Goal: Task Accomplishment & Management: Use online tool/utility

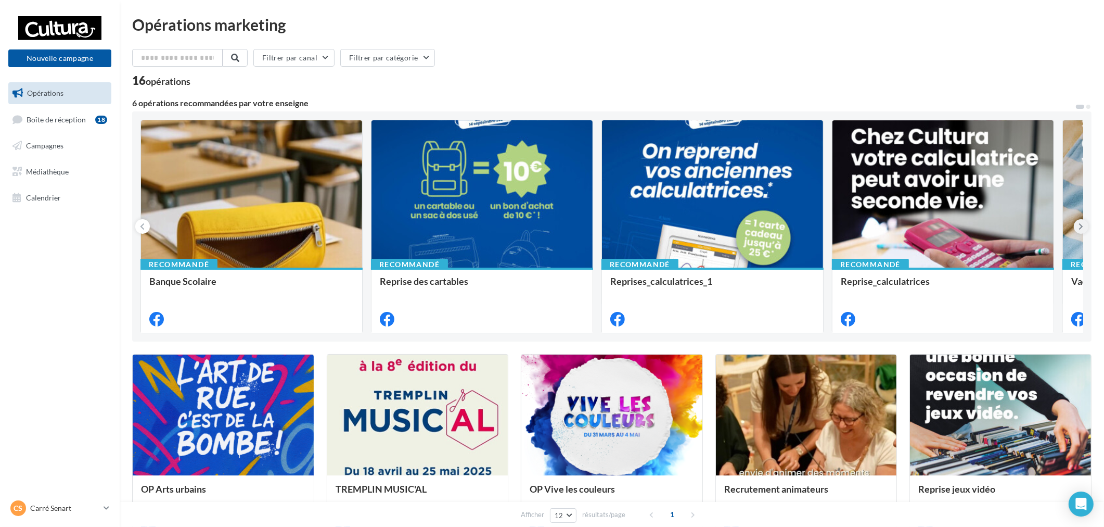
click at [1079, 229] on icon at bounding box center [1081, 226] width 5 height 10
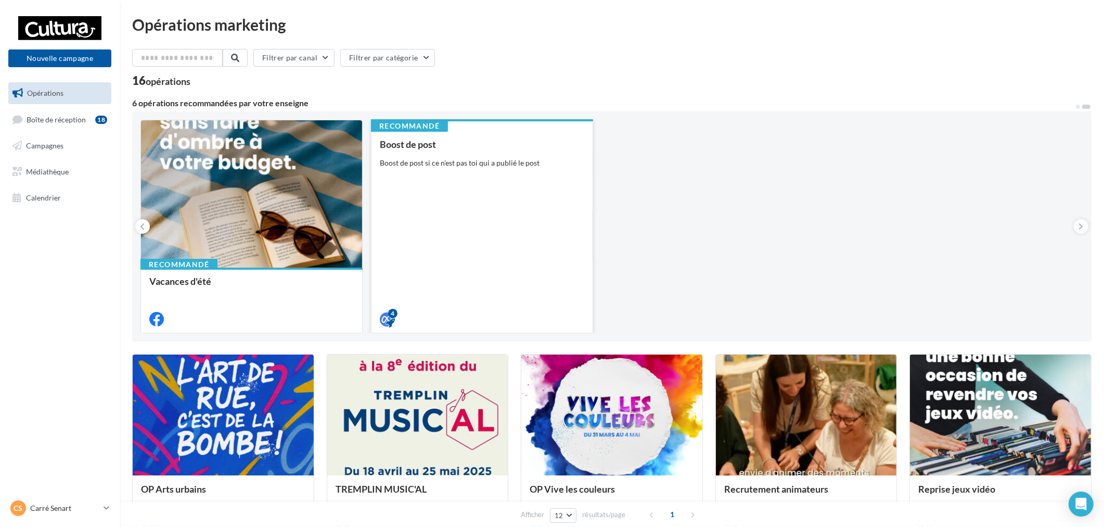
click at [526, 225] on div "Boost de post Boost de post si ce n'est pas toi qui a publié le post" at bounding box center [482, 231] width 205 height 184
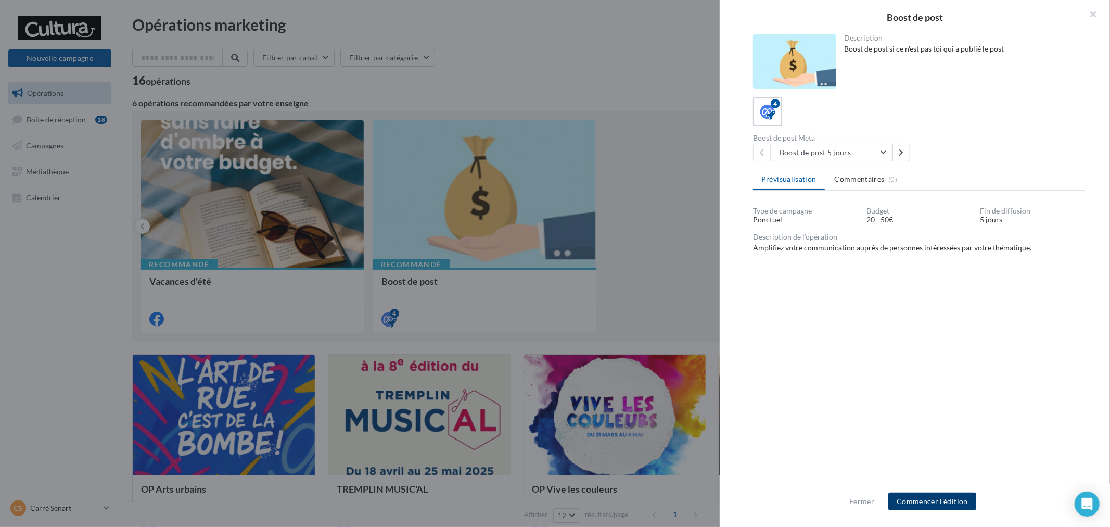
click at [929, 502] on button "Commencer l'édition" at bounding box center [932, 501] width 88 height 18
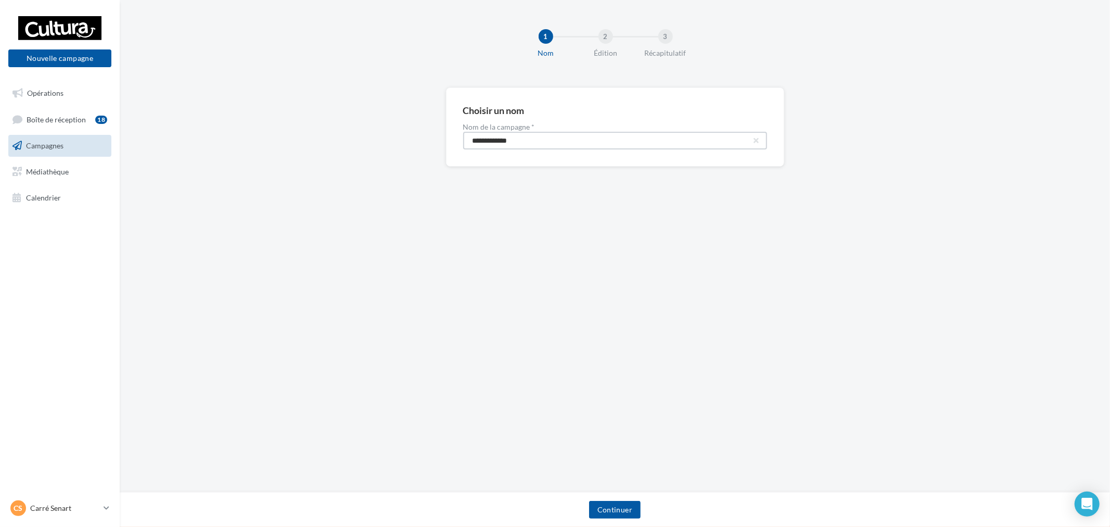
drag, startPoint x: 549, startPoint y: 147, endPoint x: 153, endPoint y: 121, distance: 396.4
click at [193, 125] on div "**********" at bounding box center [615, 143] width 990 height 112
paste input "****"
type input "**********"
click at [607, 504] on button "Continuer" at bounding box center [615, 510] width 52 height 18
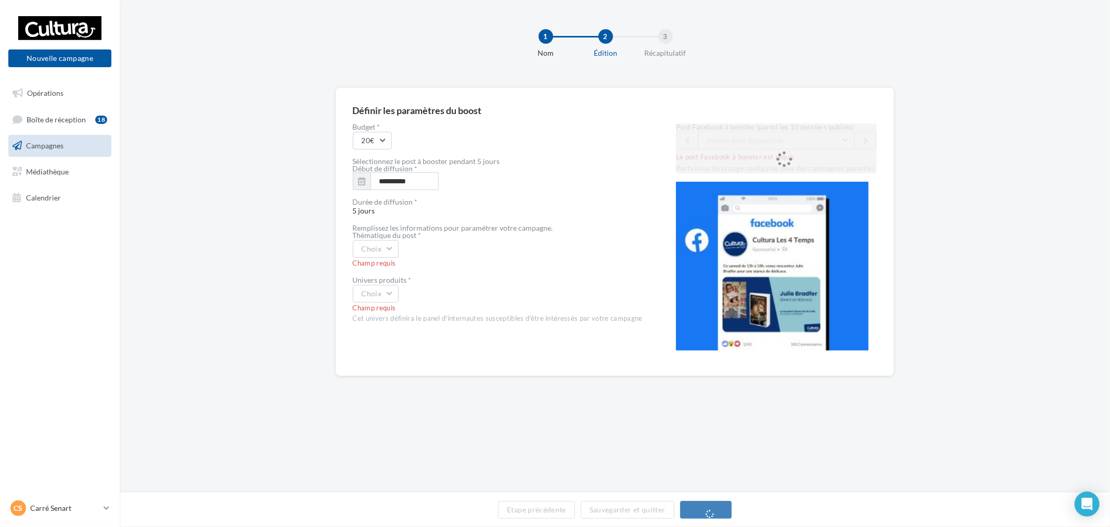
click at [382, 259] on div "Champ requis" at bounding box center [498, 263] width 290 height 9
click at [388, 255] on button "Choix" at bounding box center [376, 249] width 46 height 18
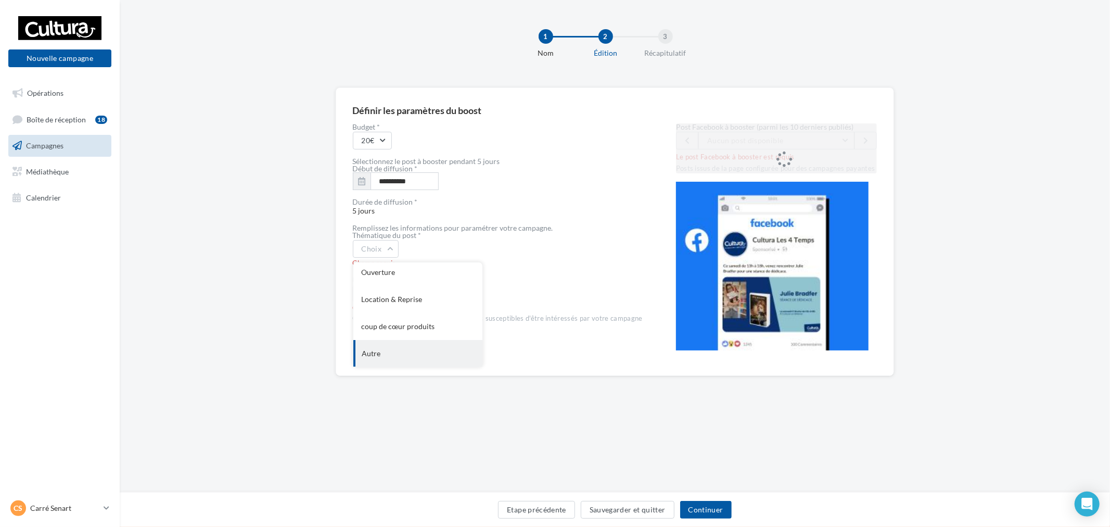
click at [409, 349] on div "Autre" at bounding box center [417, 353] width 129 height 27
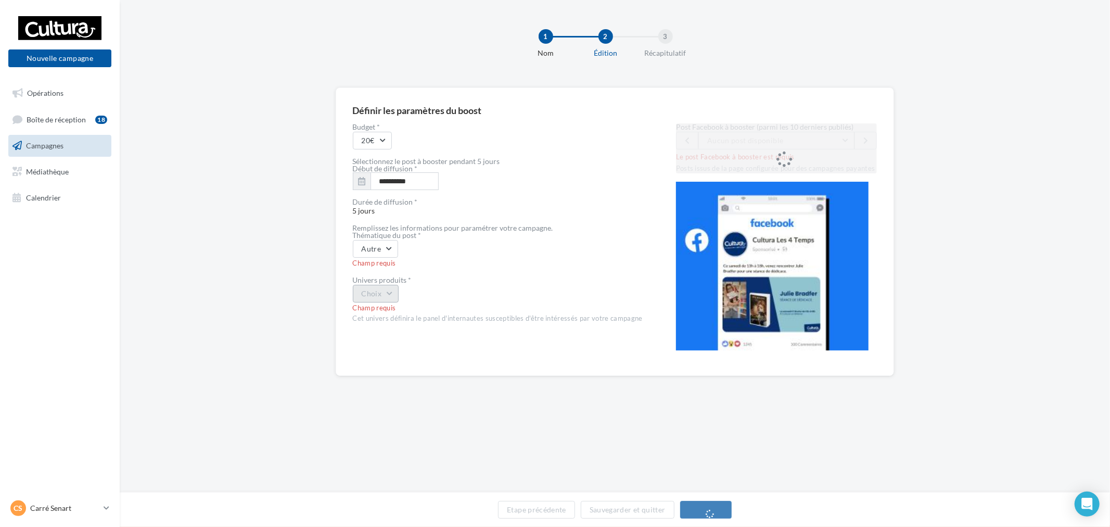
click at [378, 295] on button "Choix" at bounding box center [376, 294] width 46 height 18
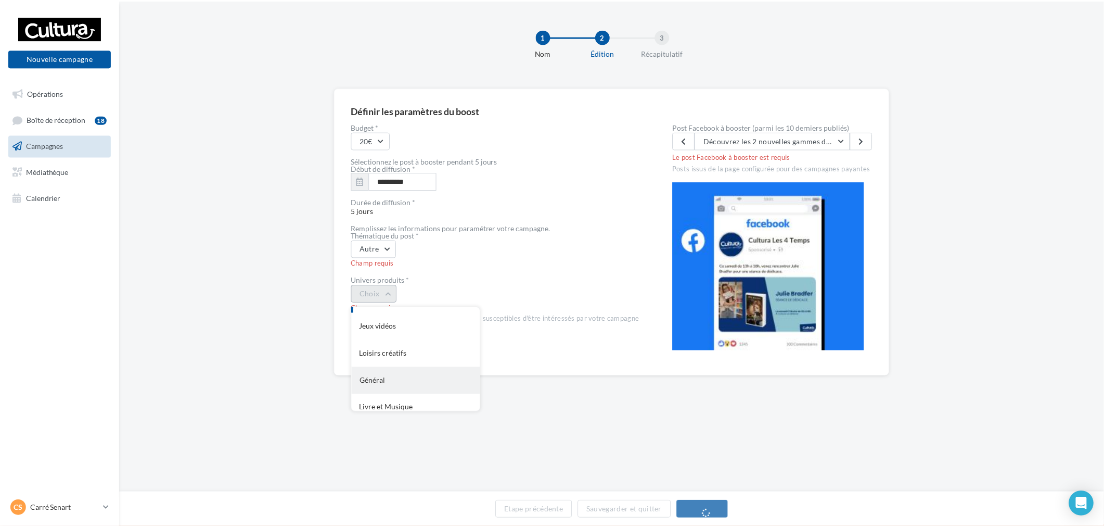
scroll to position [85, 0]
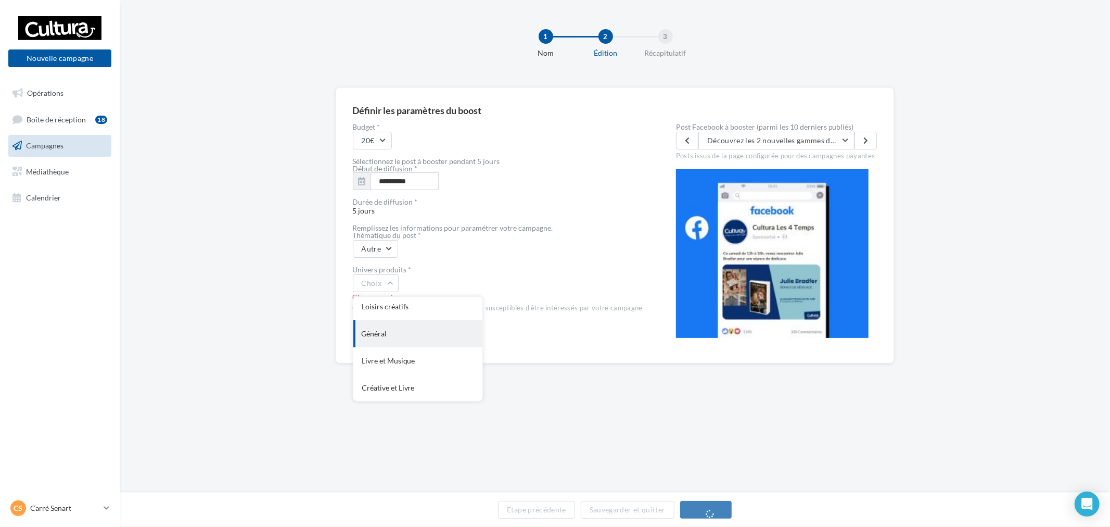
click at [416, 340] on div "Général" at bounding box center [417, 333] width 129 height 27
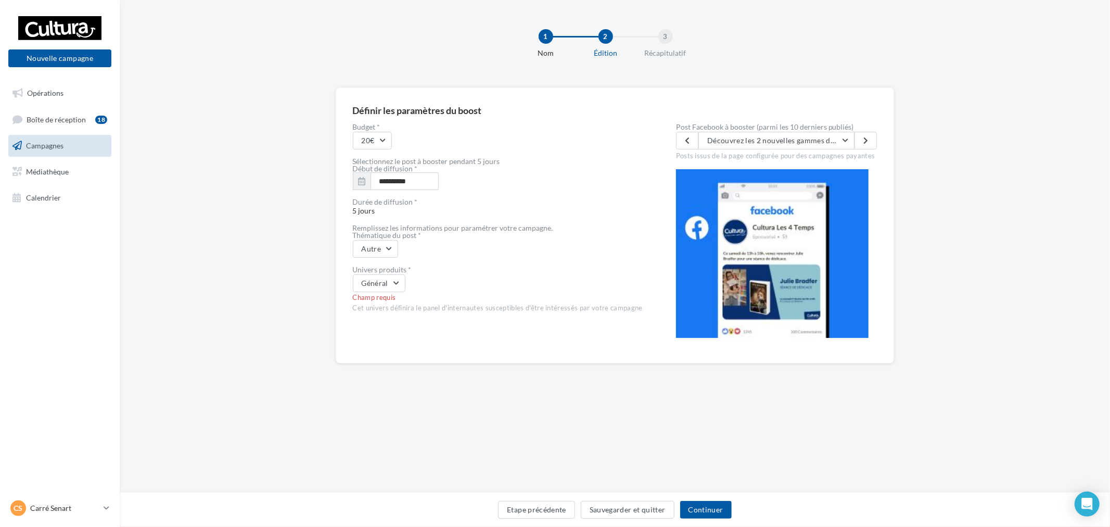
click at [784, 129] on label "Post Facebook à booster (parmi les 10 derniers publiés)" at bounding box center [776, 126] width 201 height 7
click at [784, 136] on span "Découvrez les 2 nouvelles gammes de cahiers Clairefontaine adaptés aux enfants …" at bounding box center [927, 140] width 440 height 9
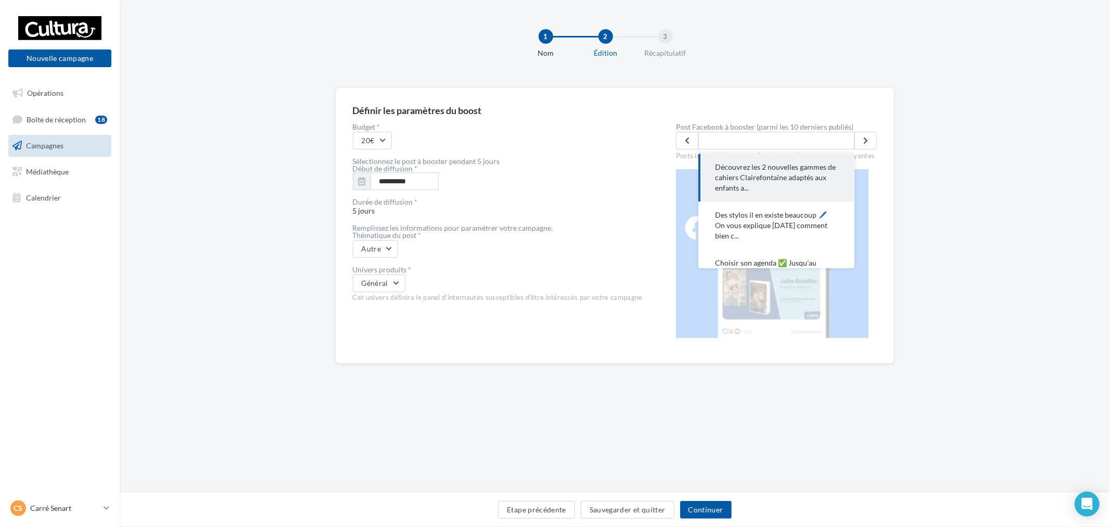
click at [761, 175] on span "Découvrez les 2 nouvelles gammes de cahiers Clairefontaine adaptés aux enfants …" at bounding box center [776, 177] width 123 height 31
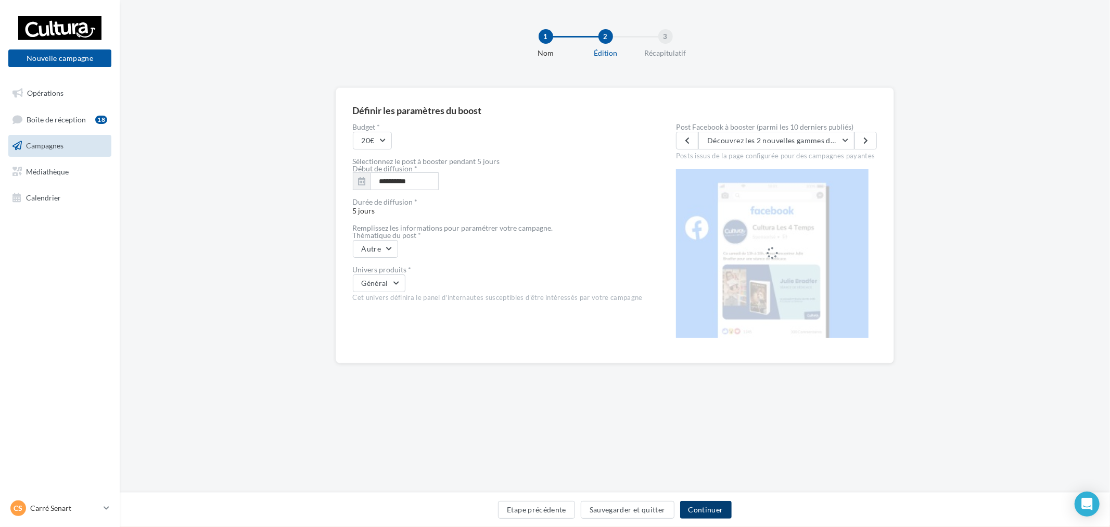
click at [720, 501] on button "Continuer" at bounding box center [706, 510] width 52 height 18
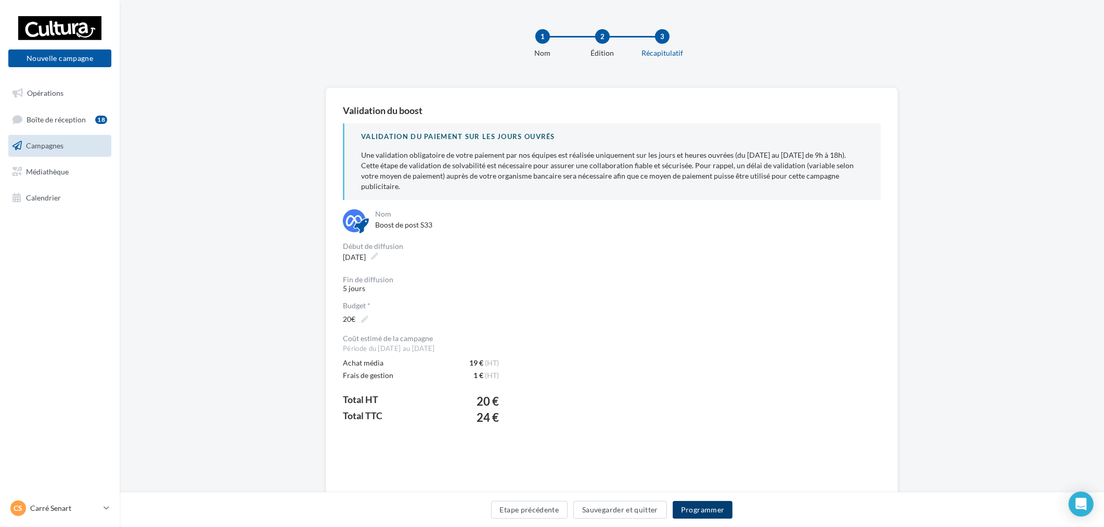
click at [703, 516] on button "Programmer" at bounding box center [703, 510] width 60 height 18
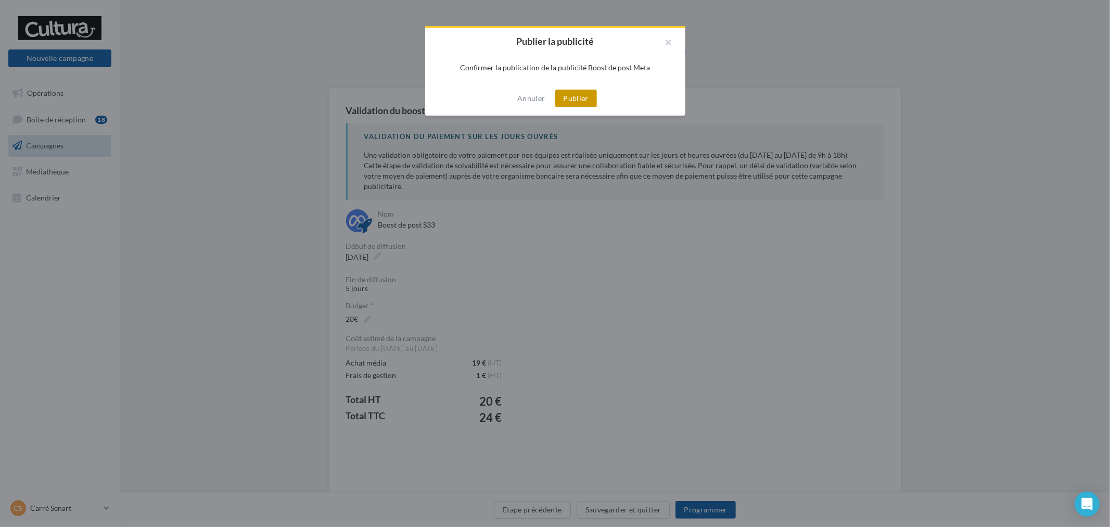
click at [578, 100] on button "Publier" at bounding box center [576, 99] width 42 height 18
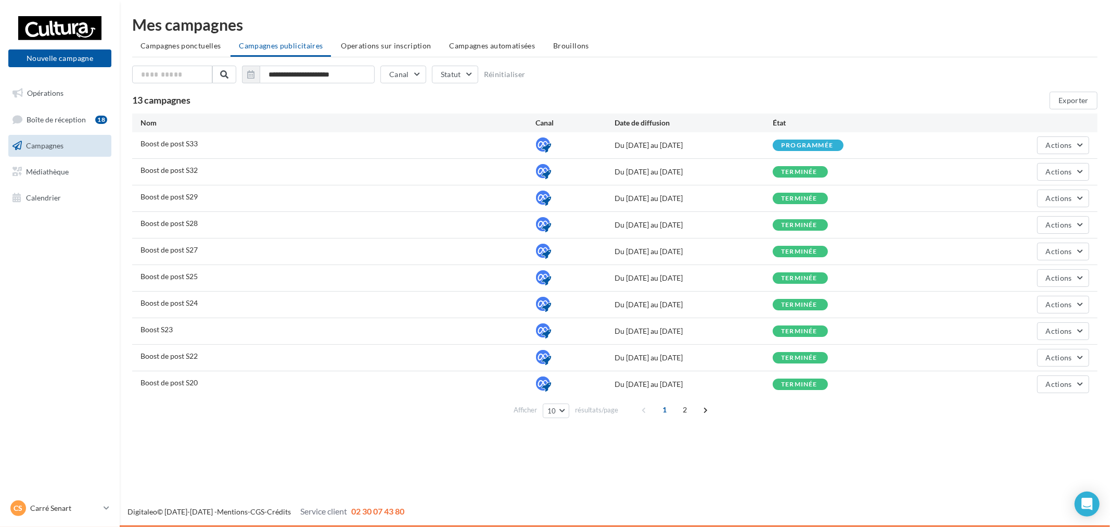
click at [65, 495] on nav "Nouvelle campagne Nouvelle campagne Opérations Boîte de réception 18 Campagnes …" at bounding box center [60, 263] width 120 height 527
click at [65, 505] on p "Carré Senart" at bounding box center [64, 508] width 69 height 10
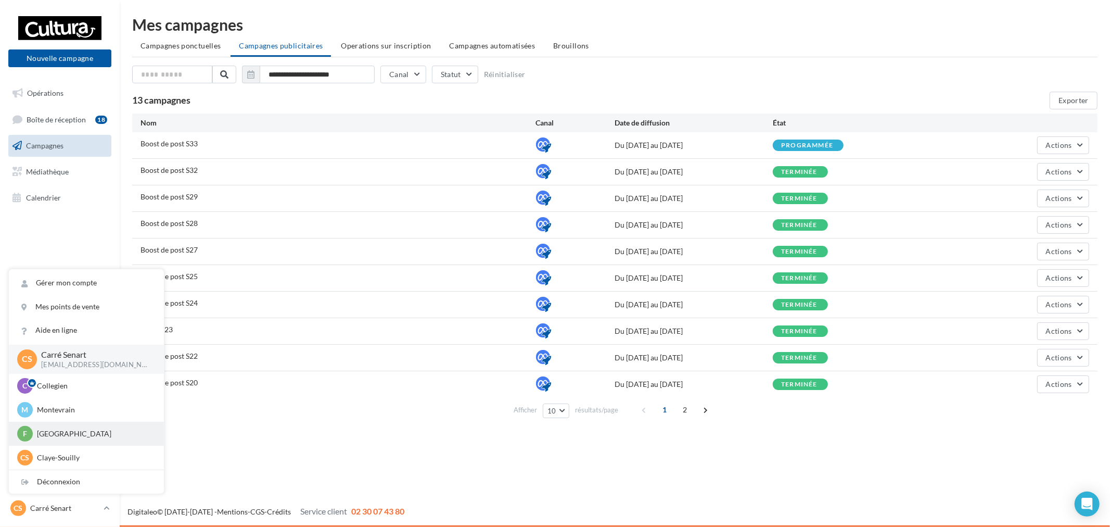
scroll to position [72, 0]
click at [82, 433] on p "Pince Vent" at bounding box center [94, 433] width 114 height 10
